Goal: Transaction & Acquisition: Purchase product/service

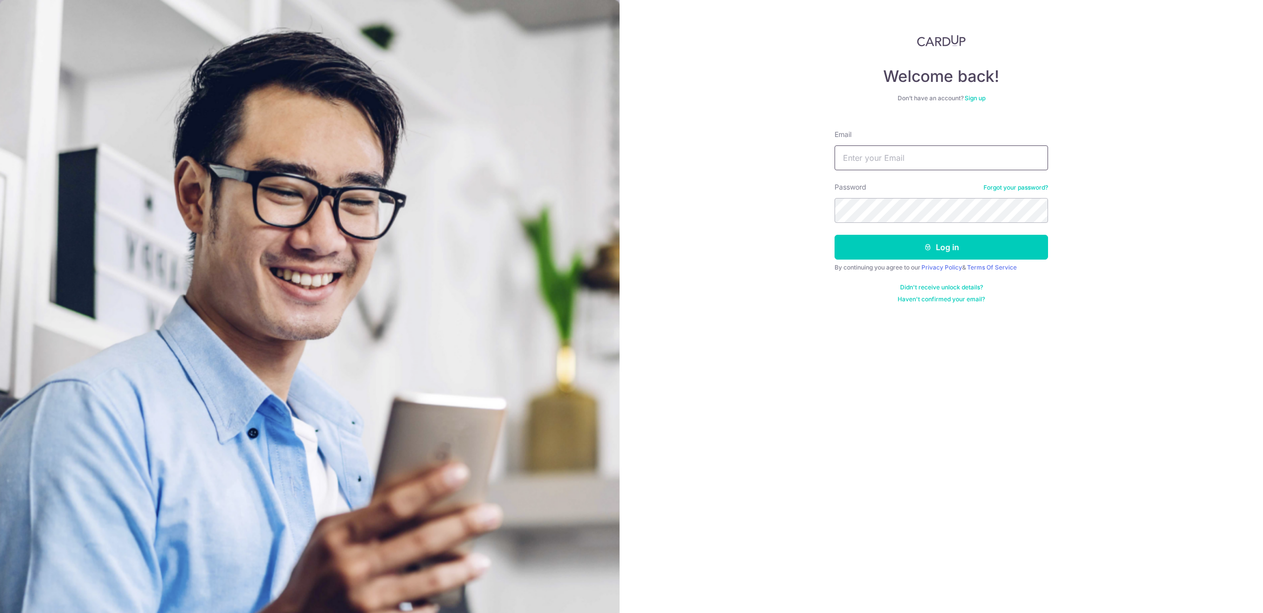
click at [889, 161] on input "Email" at bounding box center [942, 158] width 214 height 25
click at [1039, 157] on input "Email" at bounding box center [942, 158] width 214 height 25
click at [1038, 158] on input "Email" at bounding box center [942, 158] width 214 height 25
click at [862, 154] on input "Email" at bounding box center [942, 158] width 214 height 25
click at [875, 148] on input "Email" at bounding box center [942, 158] width 214 height 25
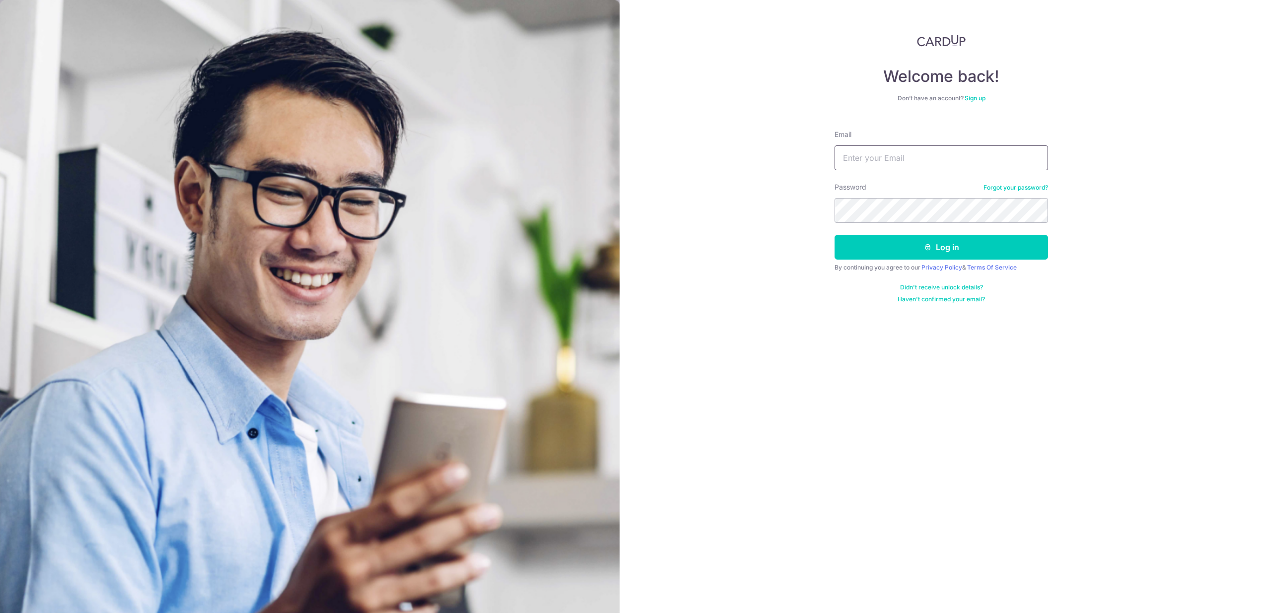
paste input "seph.chen0826@gmail.com"
type input "seph.chen0826@gmail.com"
click at [884, 239] on button "Log in" at bounding box center [942, 247] width 214 height 25
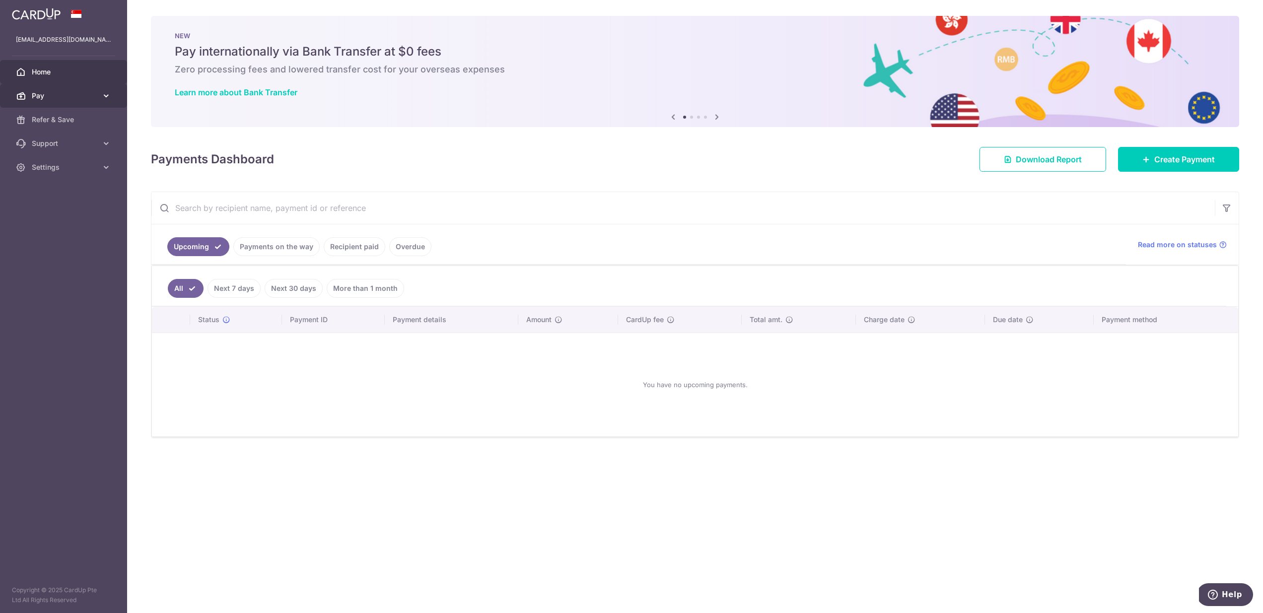
click at [71, 91] on span "Pay" at bounding box center [65, 96] width 66 height 10
click at [53, 119] on span "Payments" at bounding box center [65, 120] width 66 height 10
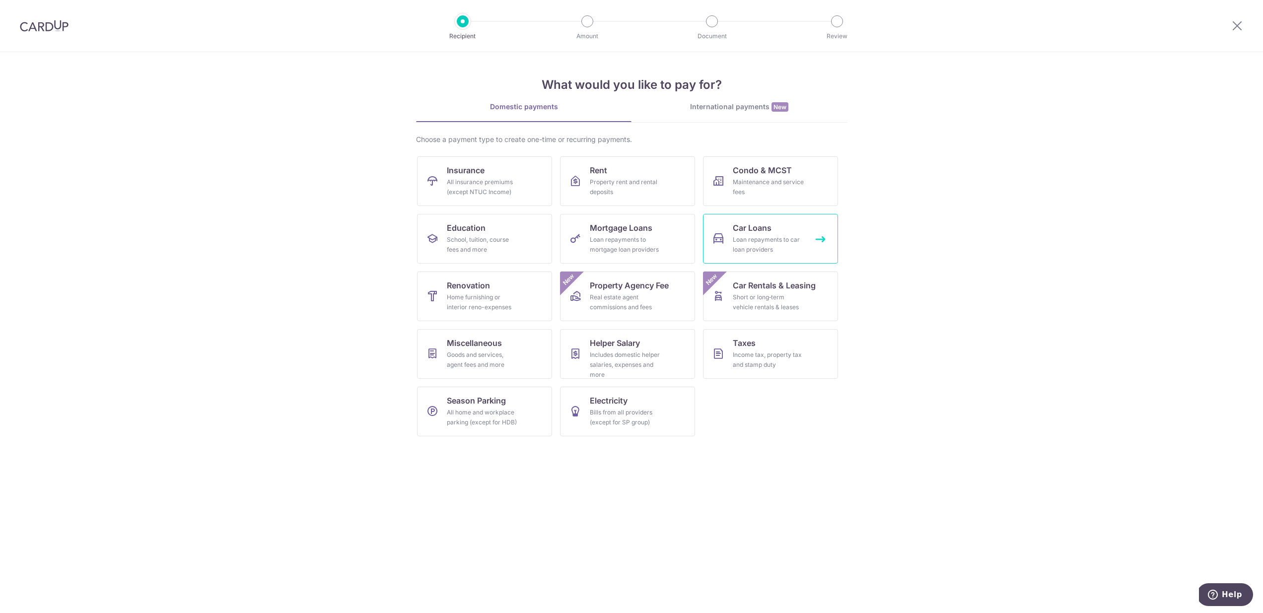
click at [786, 241] on div "Loan repayments to car loan providers" at bounding box center [769, 245] width 72 height 20
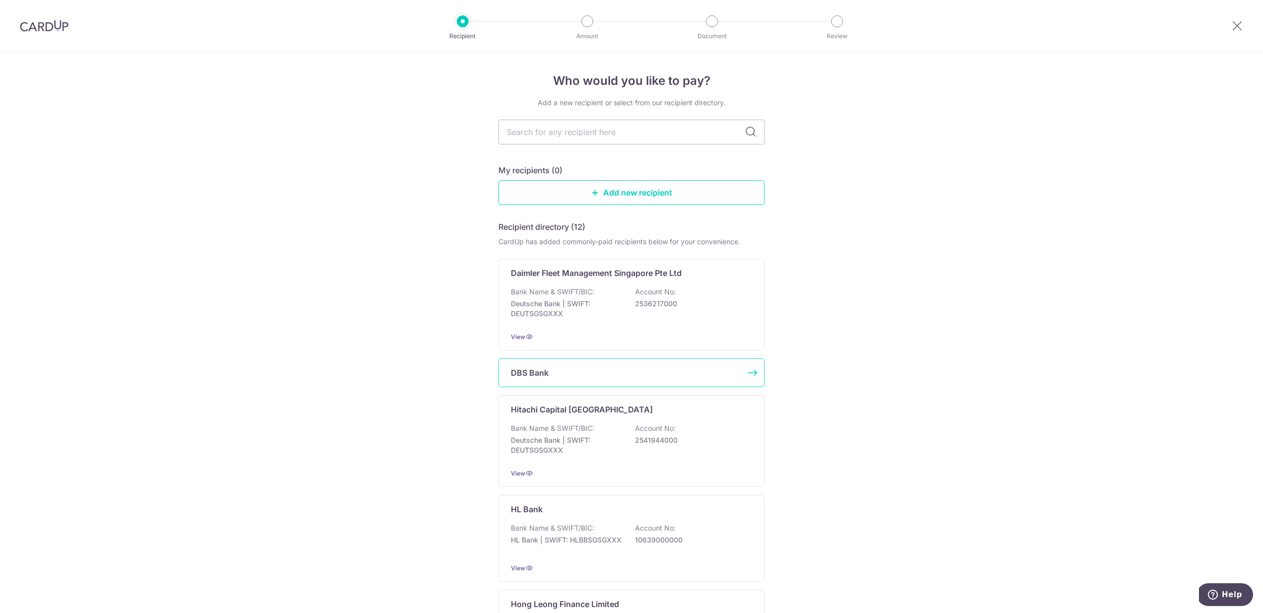
click at [580, 372] on div "DBS Bank" at bounding box center [625, 373] width 229 height 12
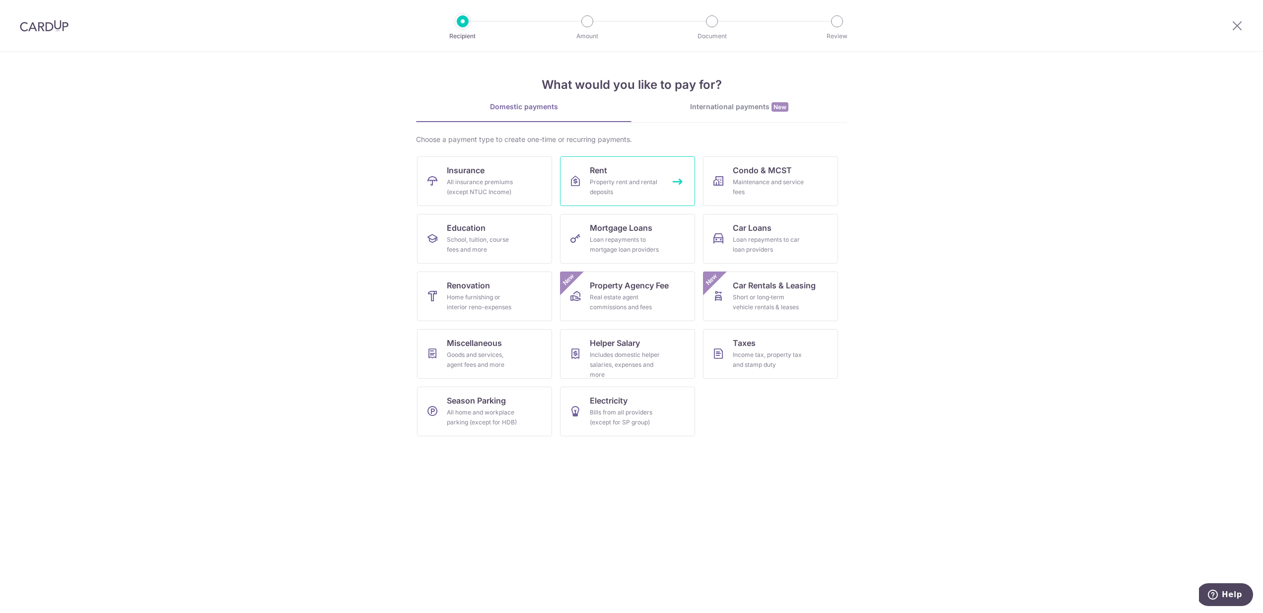
click at [662, 196] on link "Rent Property rent and rental deposits" at bounding box center [627, 181] width 135 height 50
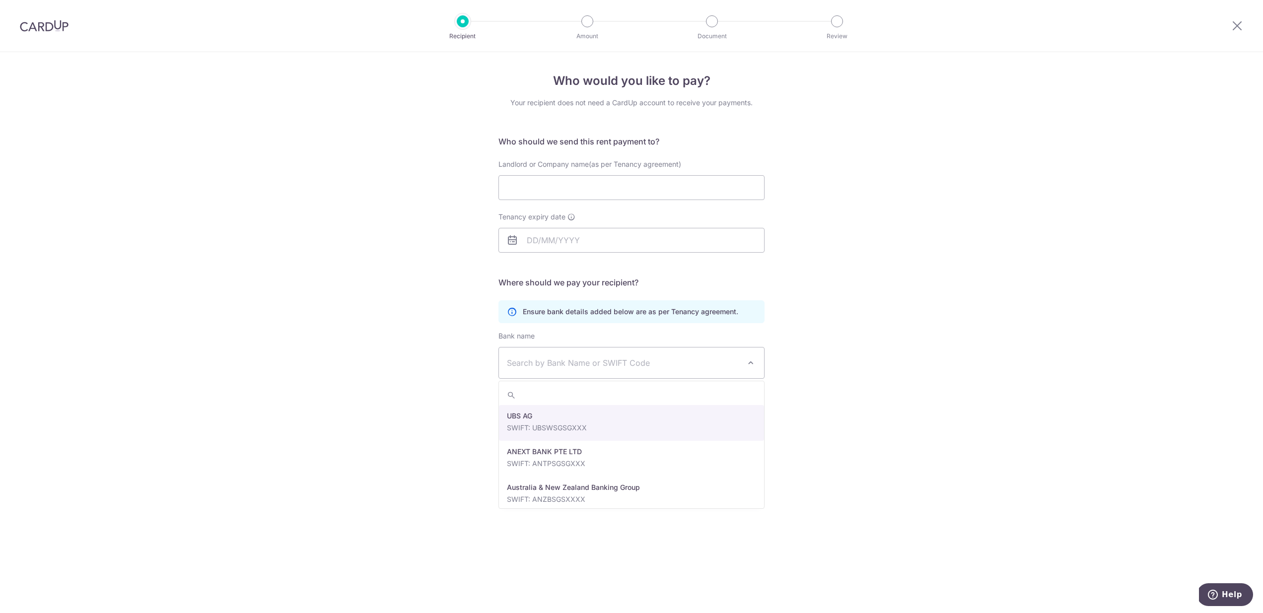
click at [672, 365] on span "Search by Bank Name or SWIFT Code" at bounding box center [623, 363] width 233 height 12
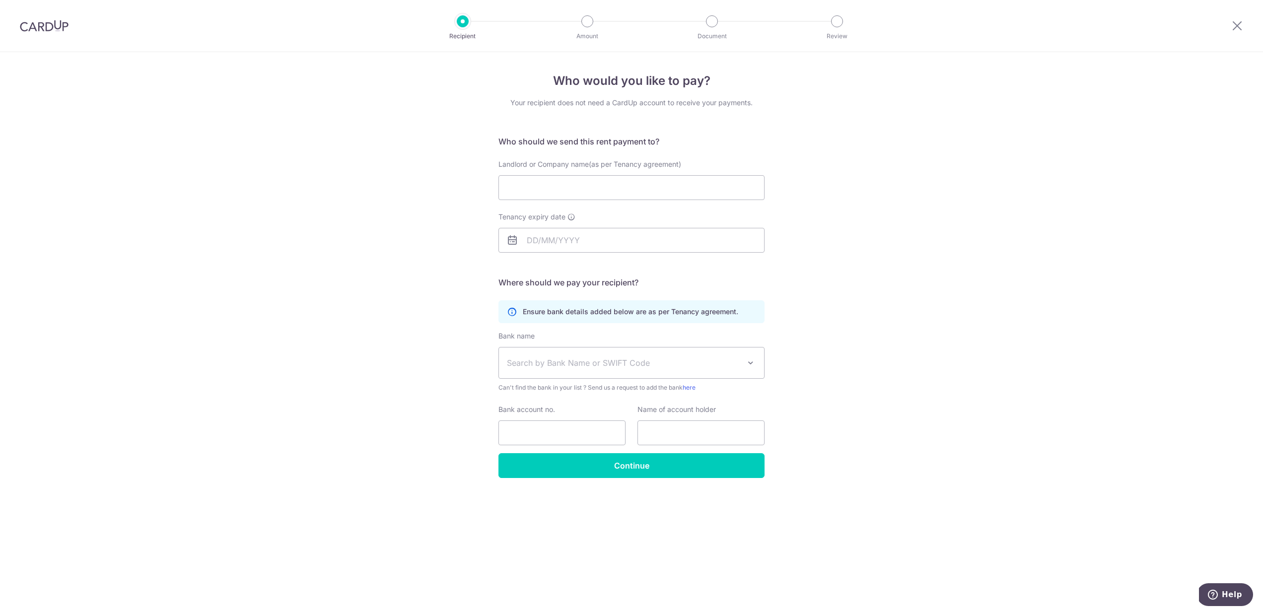
click at [894, 357] on div "Who would you like to pay? Your recipient does not need a CardUp account to rec…" at bounding box center [631, 332] width 1263 height 561
click at [509, 311] on icon at bounding box center [512, 312] width 10 height 10
click at [520, 311] on div "Ensure bank details added below are as per Tenancy agreement." at bounding box center [632, 311] width 266 height 23
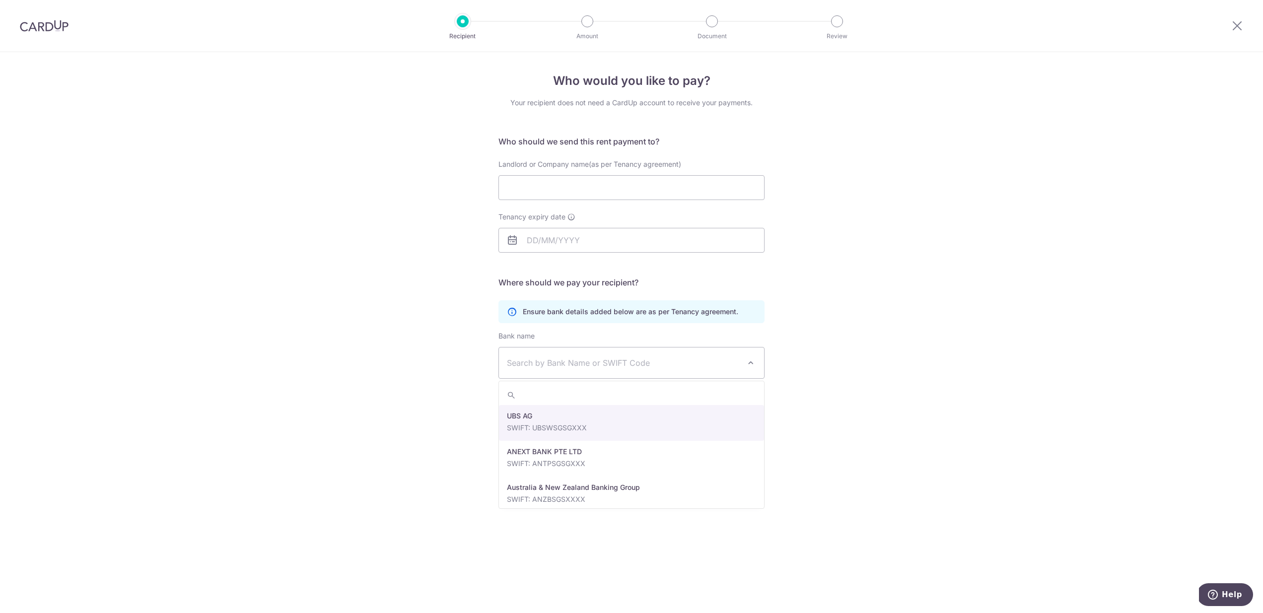
click at [756, 372] on span "Search by Bank Name or SWIFT Code" at bounding box center [631, 363] width 265 height 31
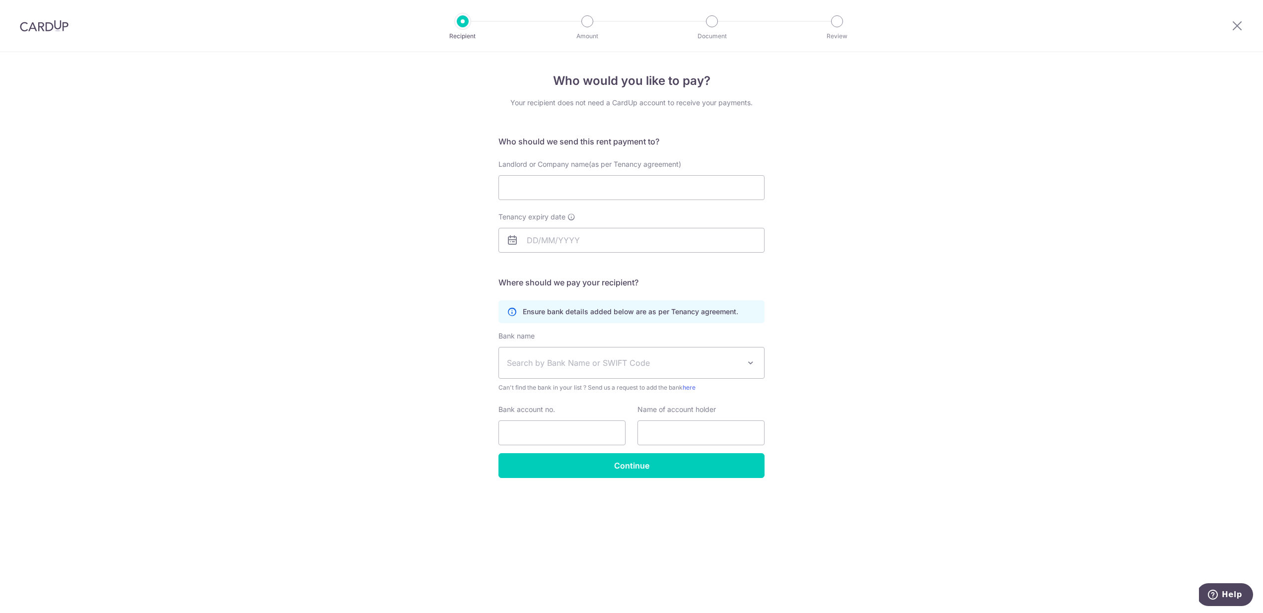
click at [921, 431] on div "Who would you like to pay? Your recipient does not need a CardUp account to rec…" at bounding box center [631, 332] width 1263 height 561
click at [718, 374] on span "Search by Bank Name or SWIFT Code" at bounding box center [631, 363] width 265 height 31
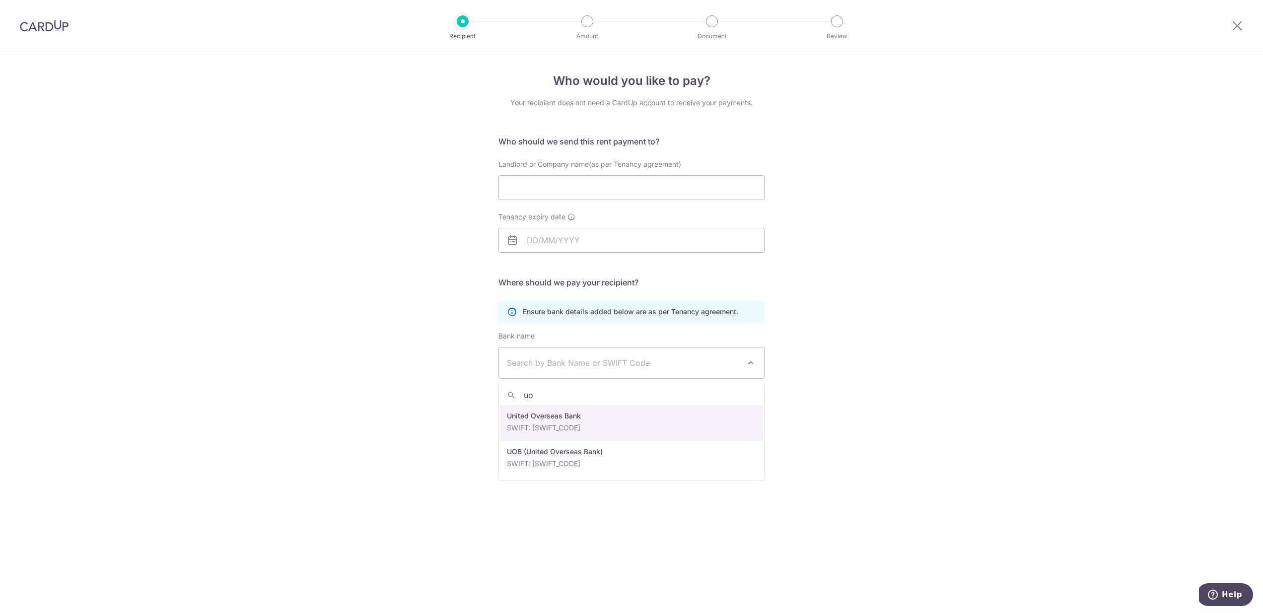
type input "u"
click at [817, 292] on div "Who would you like to pay? Your recipient does not need a CardUp account to rec…" at bounding box center [631, 332] width 1263 height 561
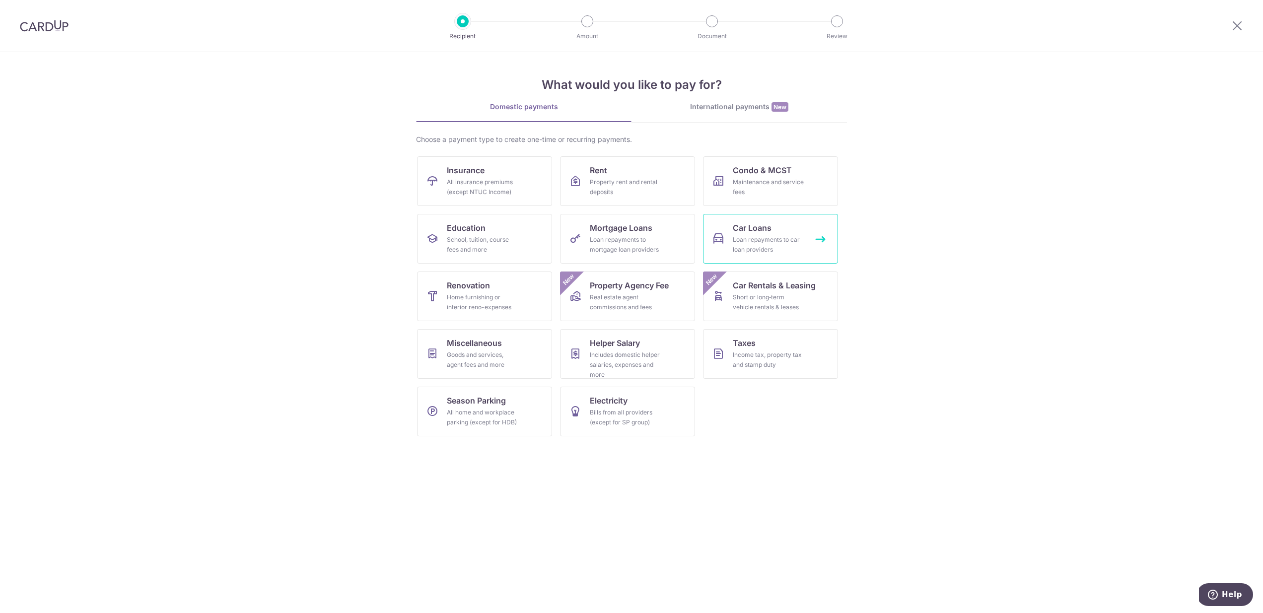
click at [786, 254] on div "Loan repayments to car loan providers" at bounding box center [769, 245] width 72 height 20
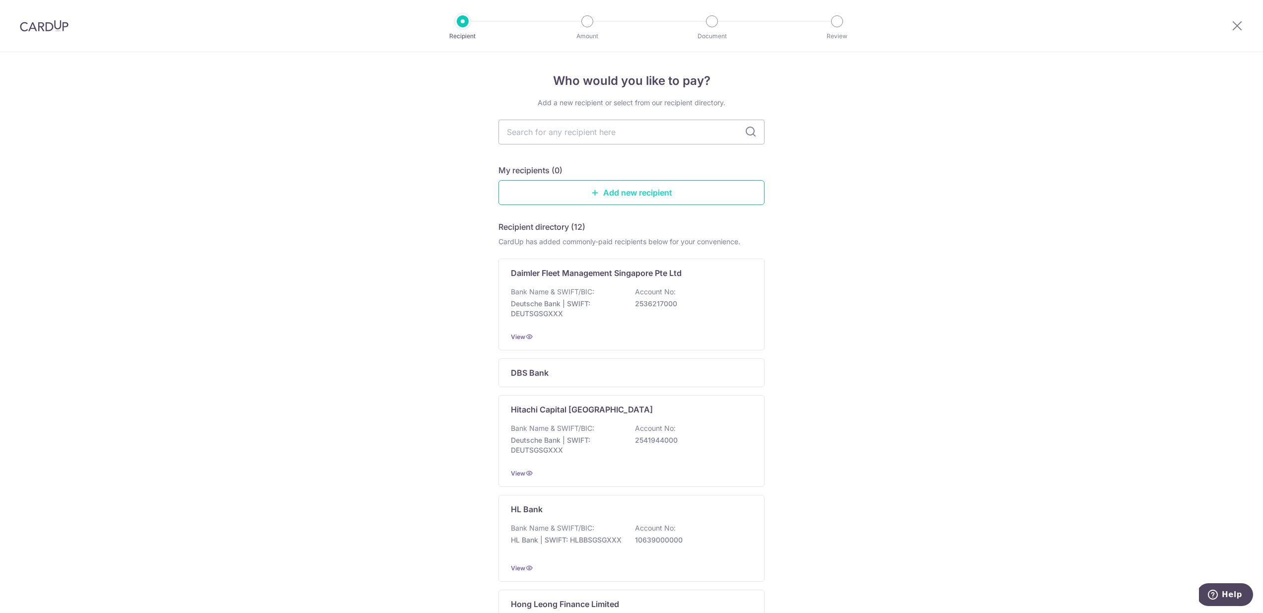
click at [652, 182] on link "Add new recipient" at bounding box center [632, 192] width 266 height 25
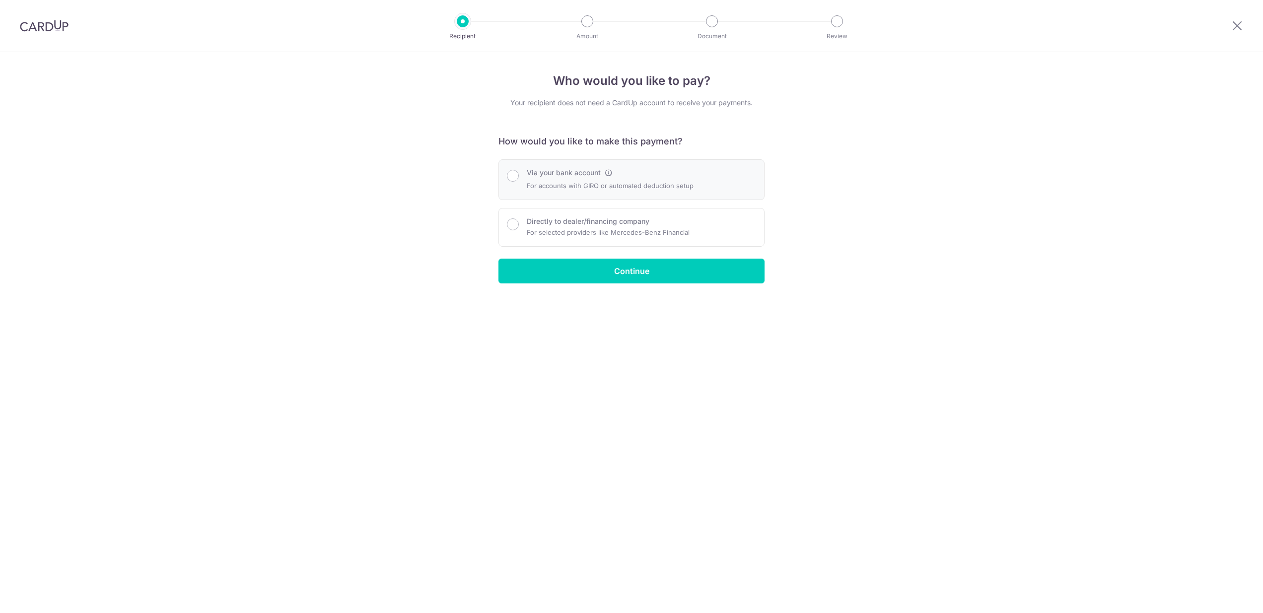
click at [650, 195] on div "Via your bank account For accounts with GIRO or automated deduction setup" at bounding box center [632, 179] width 266 height 41
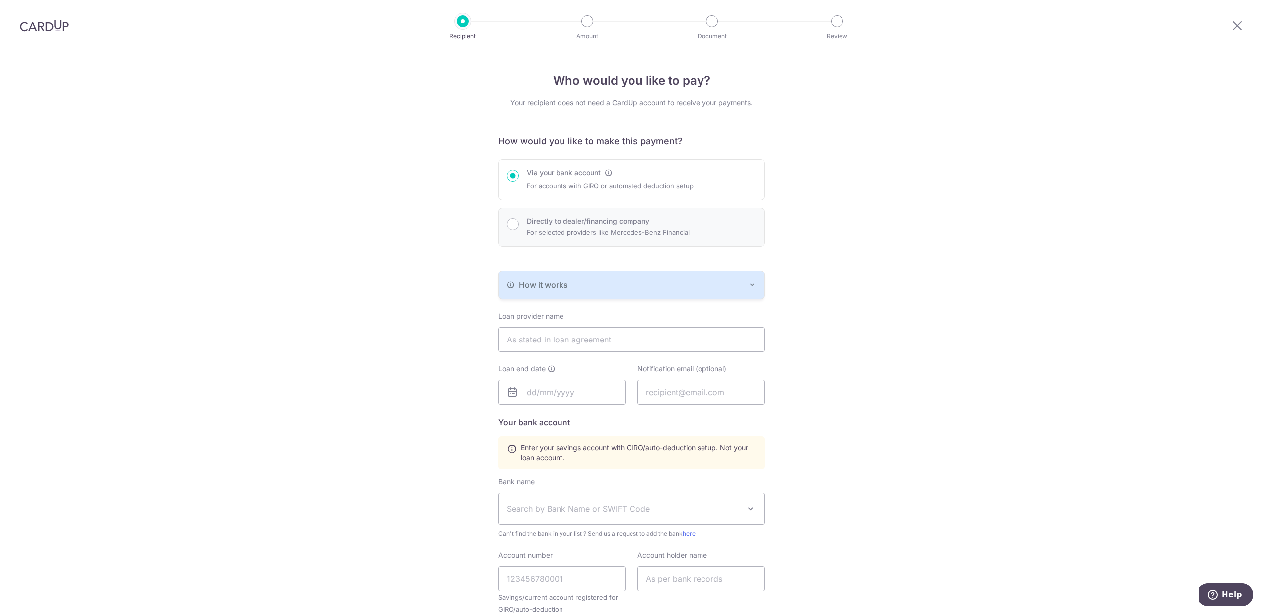
click at [690, 218] on div "Directly to dealer/financing company For selected providers like Mercedes-Benz …" at bounding box center [631, 228] width 249 height 22
radio input "false"
radio input "true"
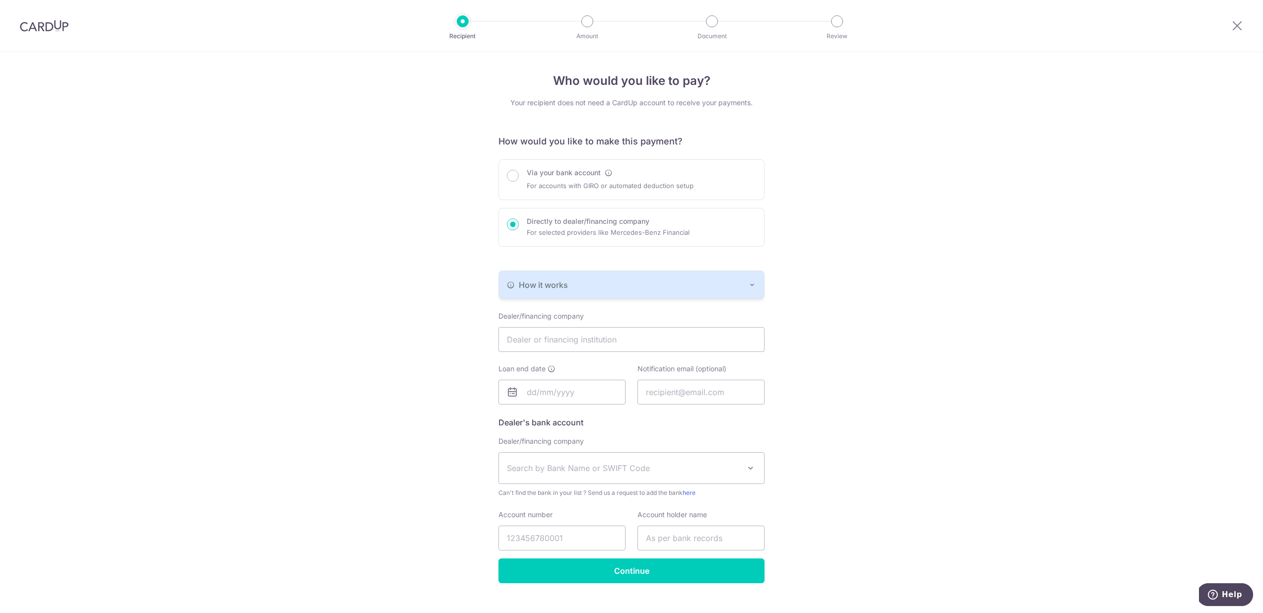
click at [636, 286] on div "How it works" at bounding box center [631, 285] width 249 height 12
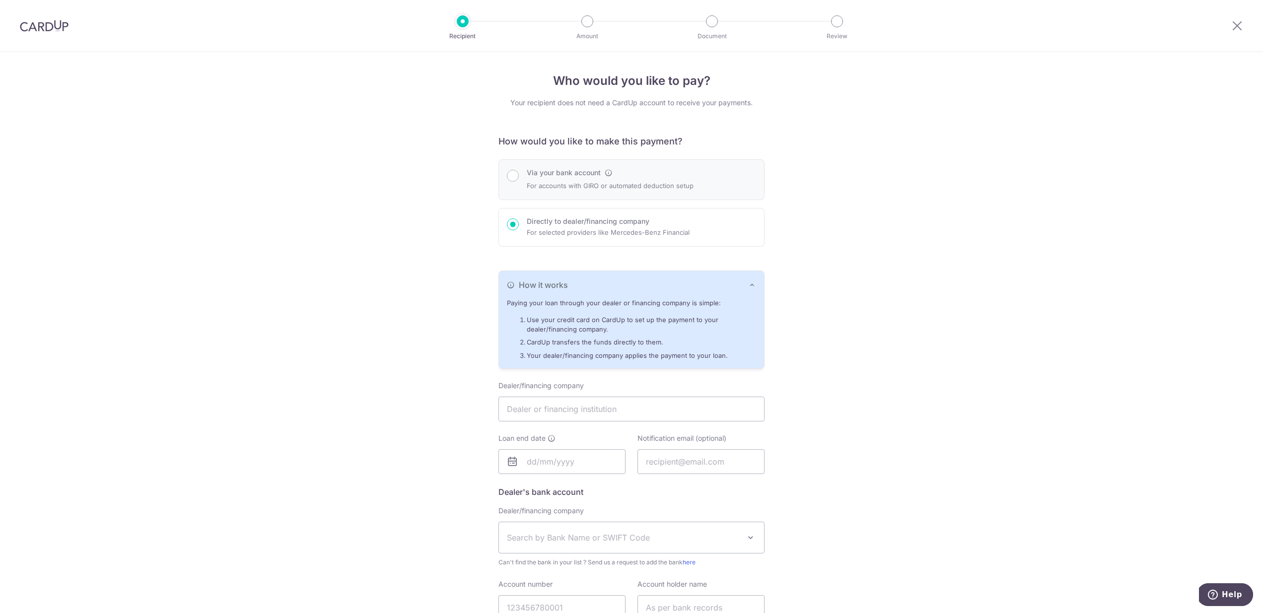
click at [592, 183] on p "For accounts with GIRO or automated deduction setup" at bounding box center [610, 186] width 167 height 12
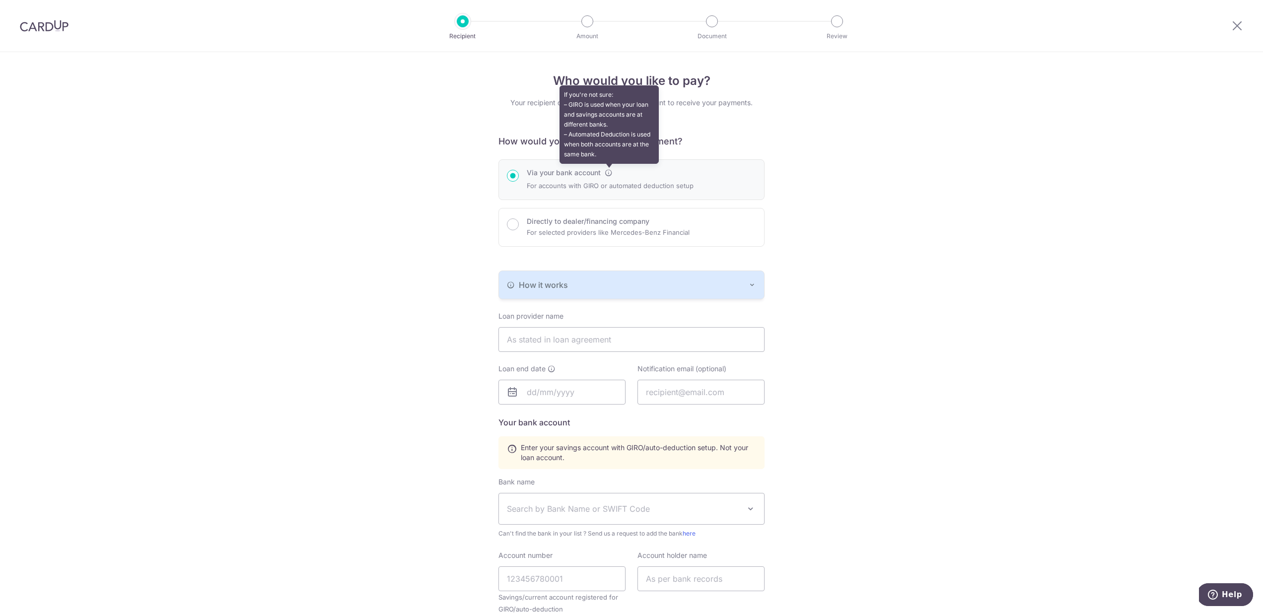
click at [608, 174] on icon at bounding box center [609, 173] width 8 height 8
radio input "true"
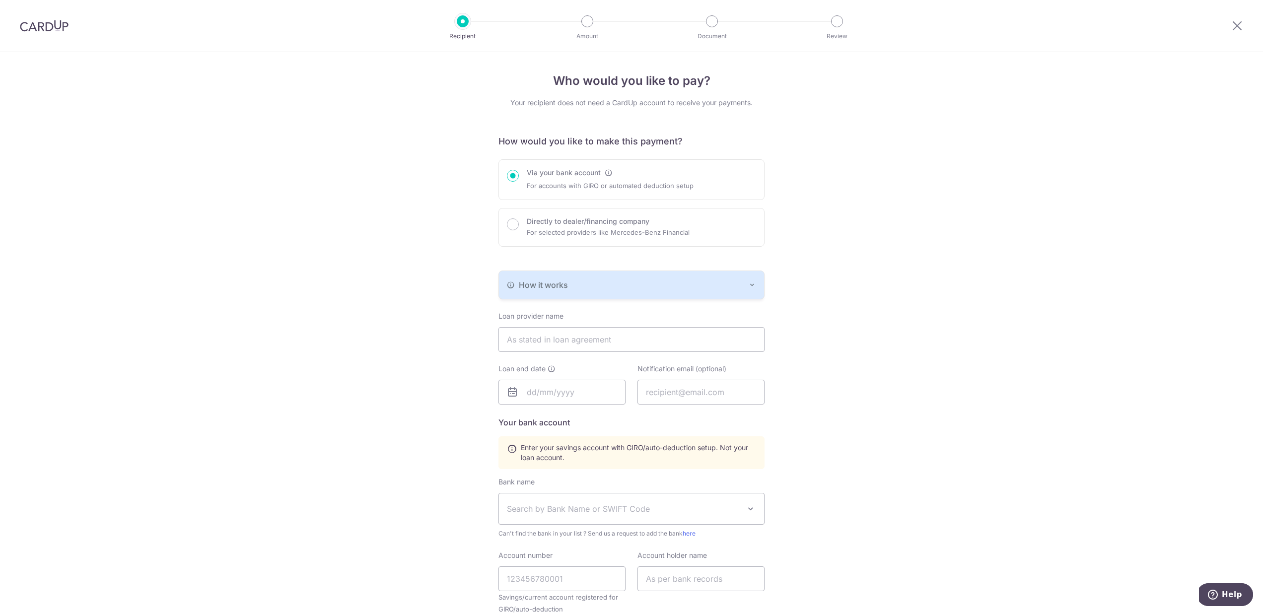
click at [606, 291] on button "How it works" at bounding box center [631, 285] width 265 height 28
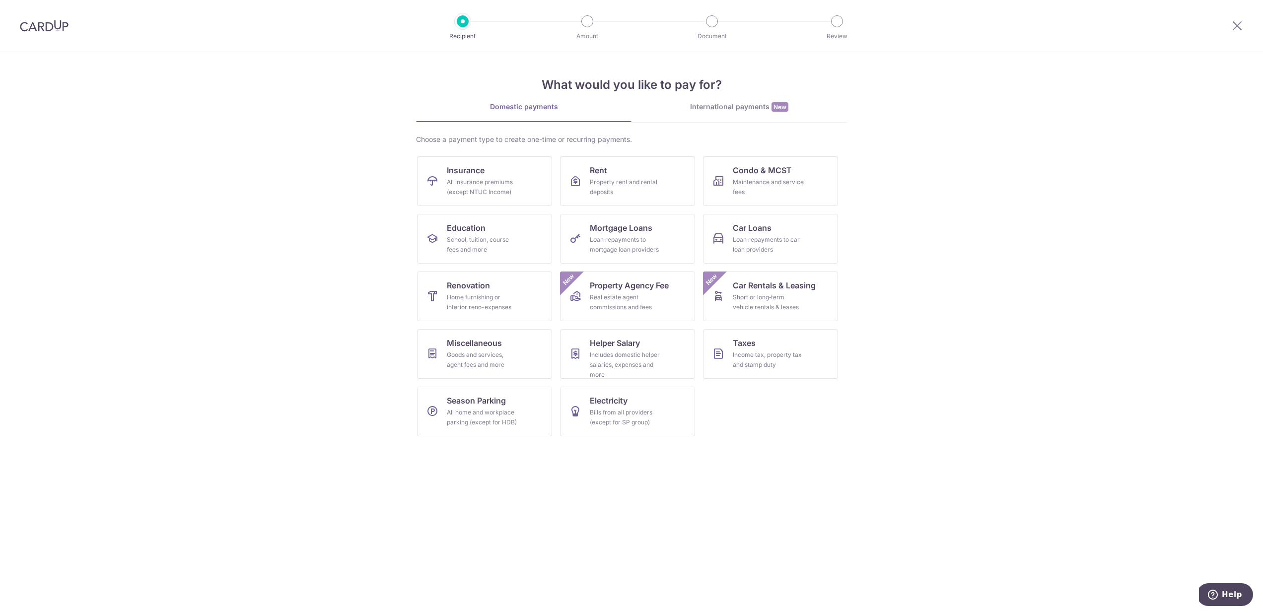
click at [755, 106] on div "International payments New" at bounding box center [740, 107] width 216 height 10
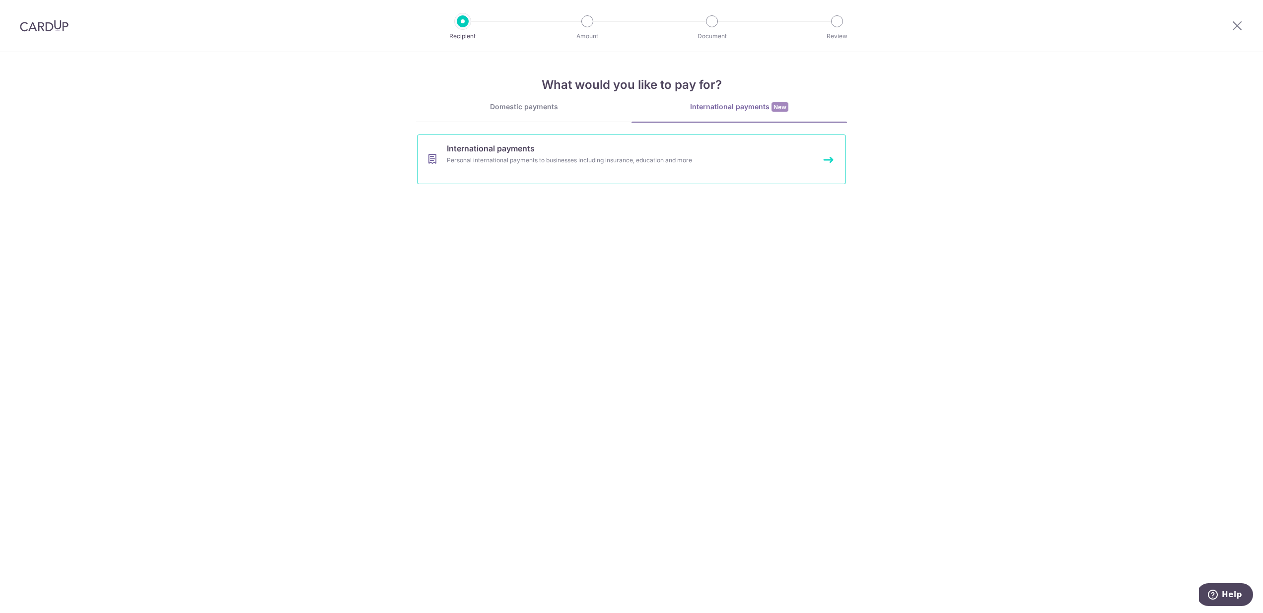
click at [546, 156] on div "Personal international payments to businesses including insurance, education an…" at bounding box center [618, 160] width 343 height 10
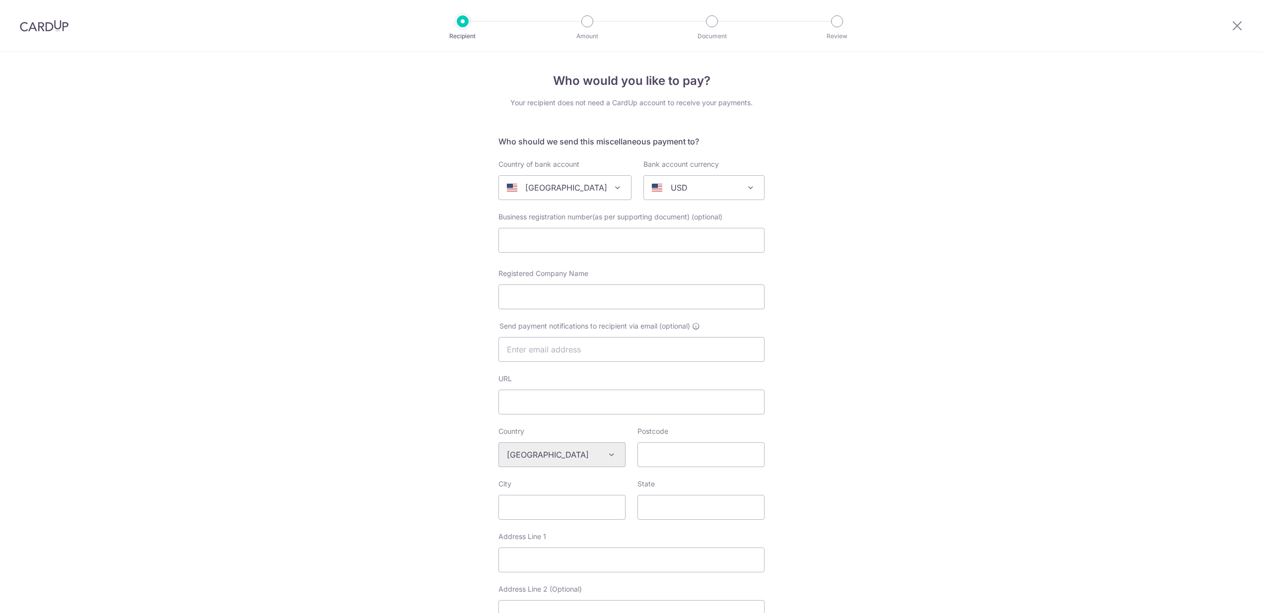
select select
click at [600, 184] on div "United States" at bounding box center [557, 188] width 100 height 12
type input "singa"
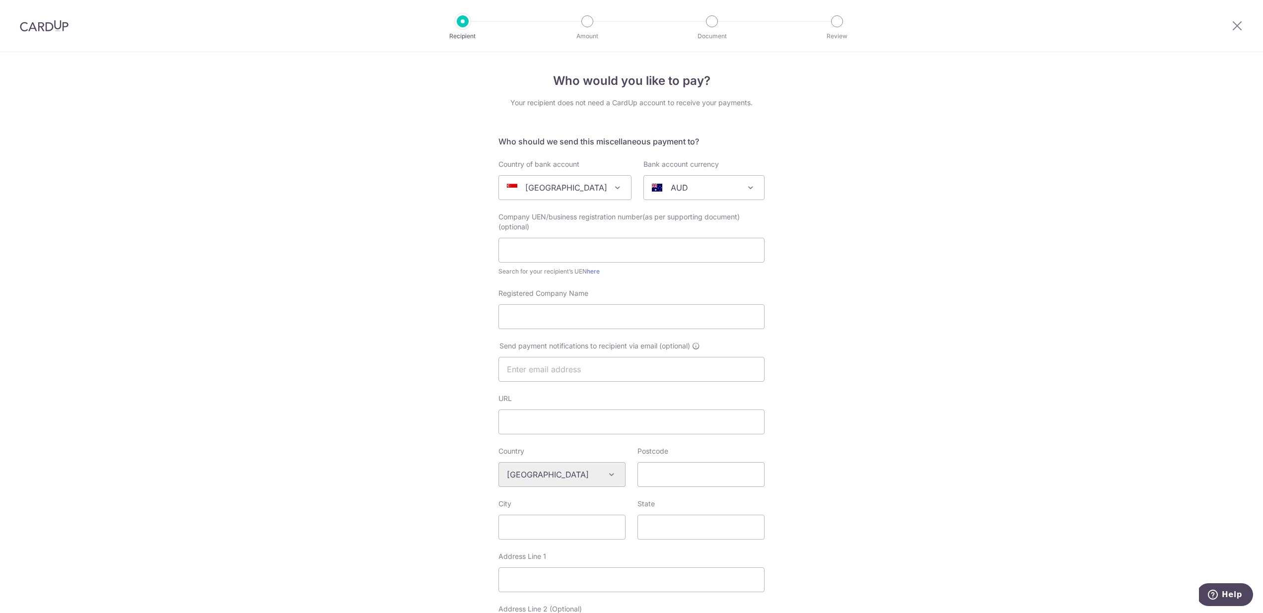
select select "199"
select select "Singapore"
select select
click at [683, 184] on div "AUD" at bounding box center [696, 188] width 88 height 12
type input "t"
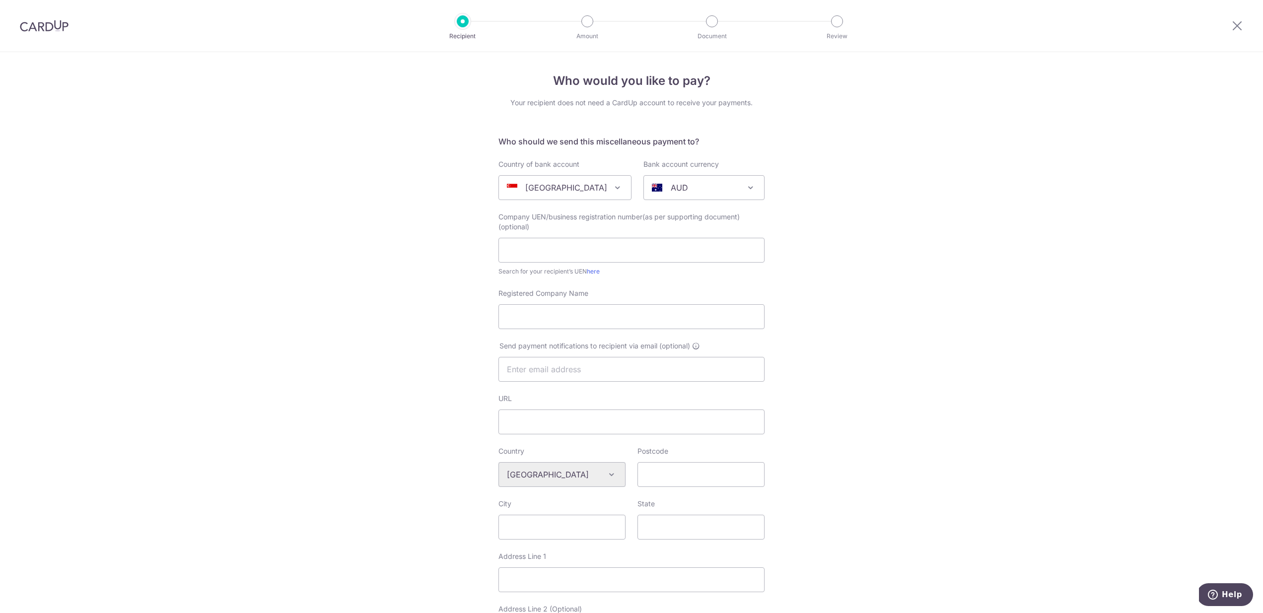
click at [933, 250] on div "Who would you like to pay? Your recipient does not need a CardUp account to rec…" at bounding box center [631, 484] width 1263 height 865
